Goal: Task Accomplishment & Management: Complete application form

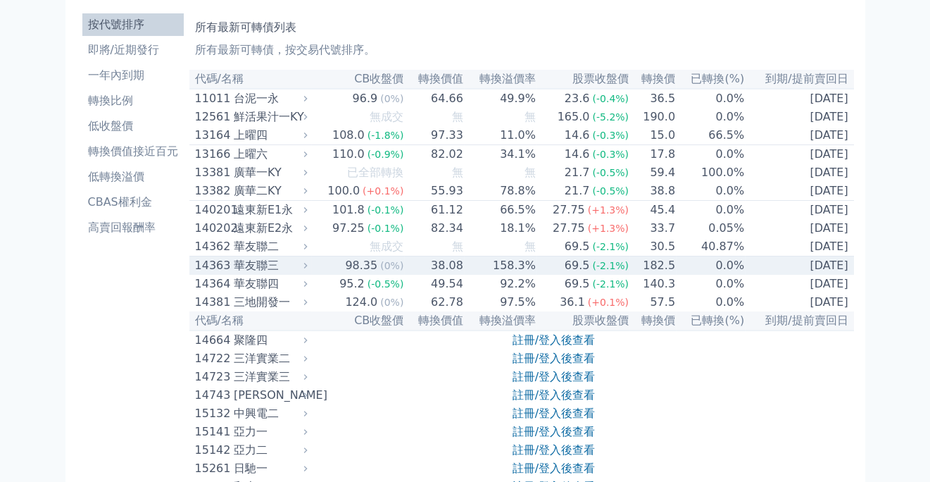
scroll to position [70, 0]
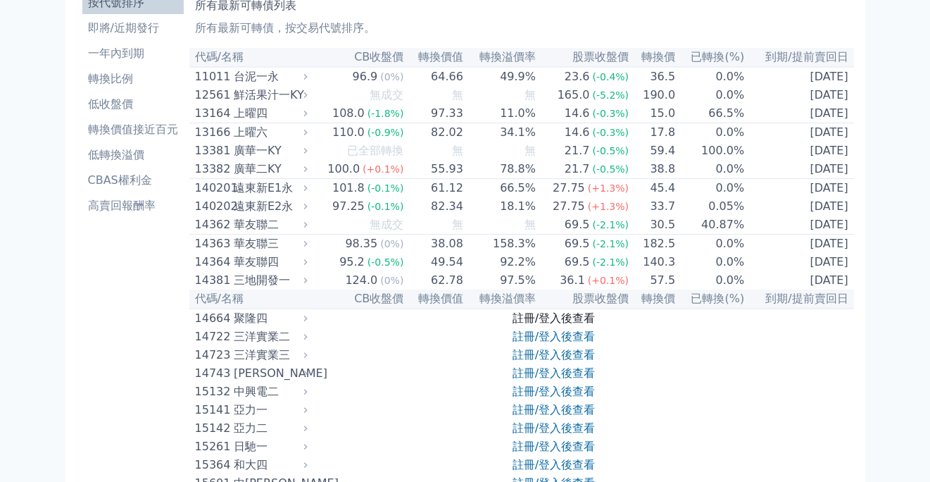
click at [573, 325] on link "註冊/登入後查看" at bounding box center [554, 317] width 82 height 13
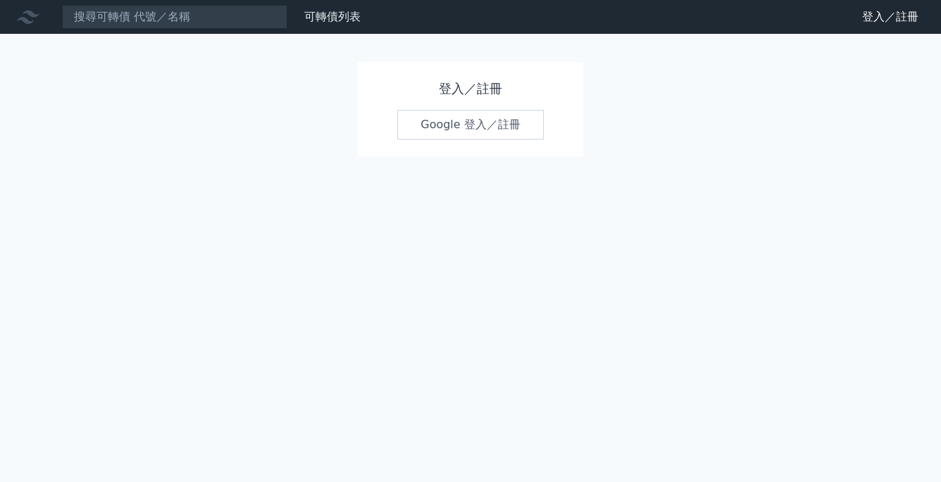
click at [497, 126] on link "Google 登入／註冊" at bounding box center [470, 125] width 147 height 30
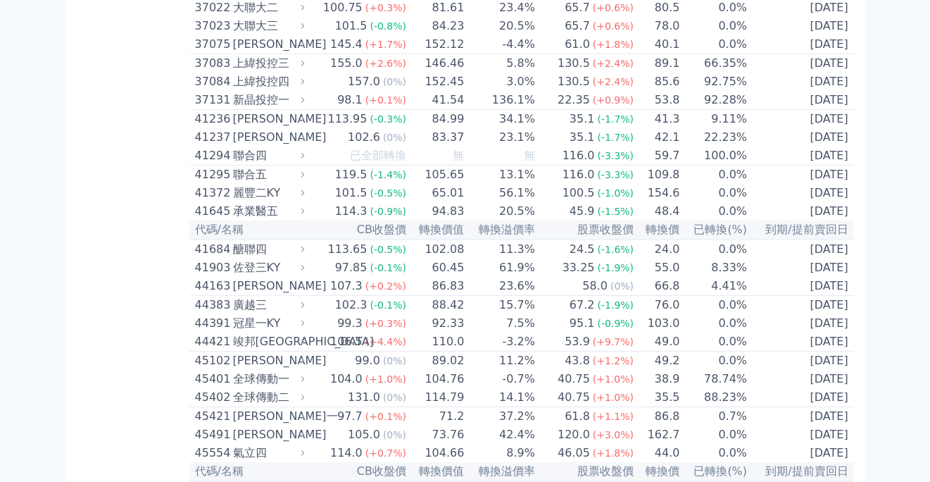
scroll to position [3663, 0]
